Goal: Transaction & Acquisition: Download file/media

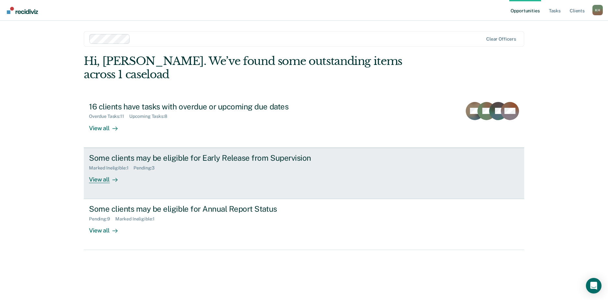
click at [199, 153] on div "Some clients may be eligible for Early Release from Supervision" at bounding box center [203, 157] width 228 height 9
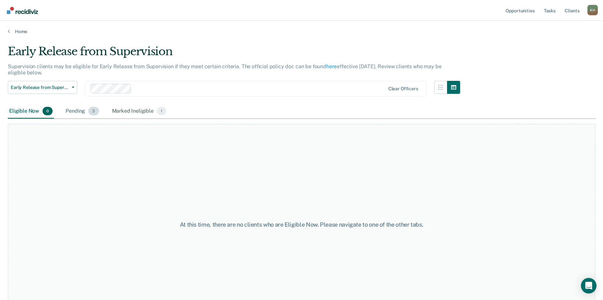
click at [77, 112] on div "Pending 3" at bounding box center [82, 111] width 36 height 14
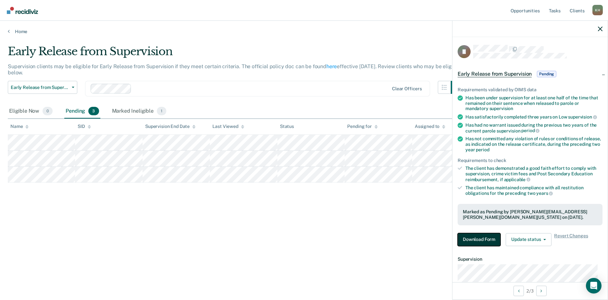
click at [483, 237] on button "Download Form" at bounding box center [478, 239] width 43 height 13
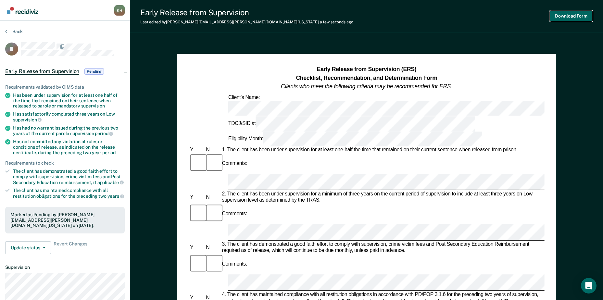
click at [571, 18] on button "Download Form" at bounding box center [571, 16] width 43 height 11
